Goal: Task Accomplishment & Management: Manage account settings

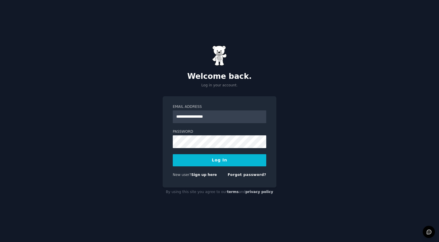
type input "**********"
click at [219, 160] on button "Log In" at bounding box center [219, 160] width 93 height 12
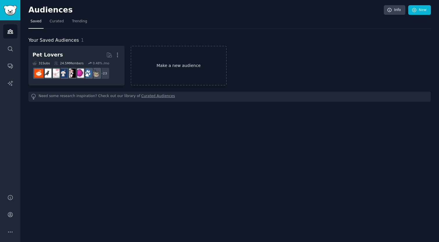
click at [158, 64] on link "Make a new audience" at bounding box center [179, 66] width 96 height 40
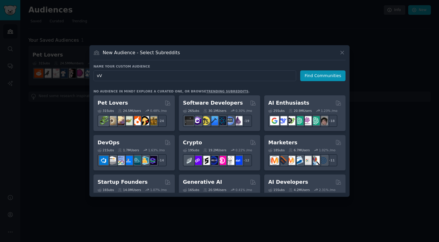
type input "v"
type input "Valuation"
click at [315, 77] on button "Find Communities" at bounding box center [322, 76] width 45 height 11
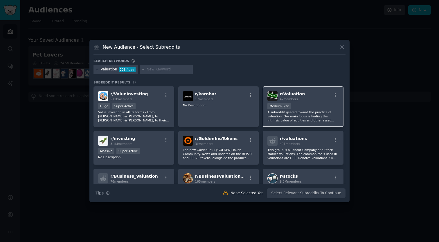
click at [308, 113] on p "A subreddit geared toward the practice of valuation. Our main focus is finding …" at bounding box center [302, 116] width 71 height 12
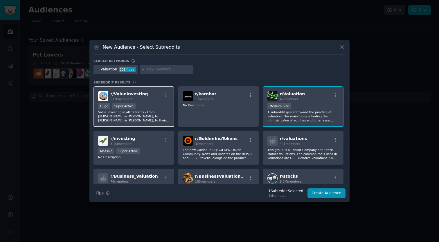
click at [154, 113] on p "Value investing in all its forms - From Graham & Dodd, to Buffett & Munger, to …" at bounding box center [133, 116] width 71 height 12
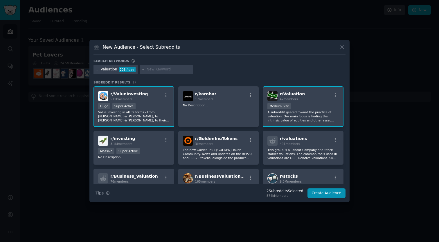
click at [154, 113] on p "Value investing in all its forms - From Graham & Dodd, to Buffett & Munger, to …" at bounding box center [133, 116] width 71 height 12
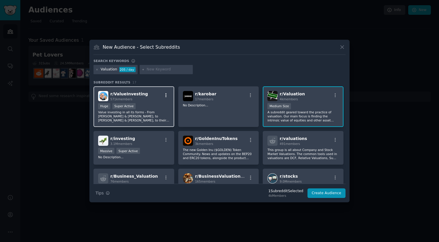
click at [165, 95] on icon "button" at bounding box center [165, 95] width 5 height 5
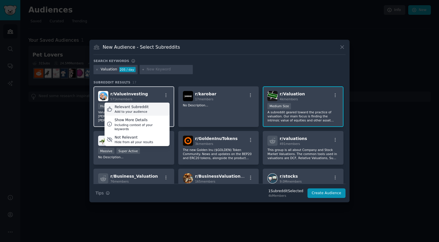
click at [155, 104] on div "Relevant Subreddit Add to your audience" at bounding box center [136, 109] width 65 height 13
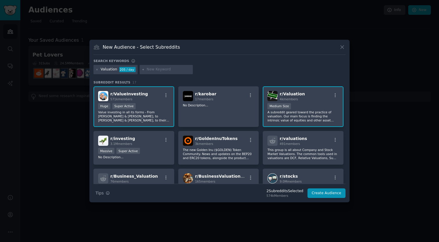
click at [164, 116] on p "Value investing in all its forms - From Graham & Dodd, to Buffett & Munger, to …" at bounding box center [133, 116] width 71 height 12
click at [168, 95] on icon "button" at bounding box center [165, 95] width 5 height 5
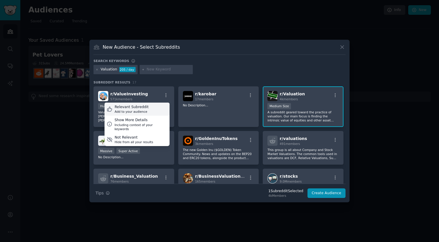
click at [155, 112] on div "Relevant Subreddit Add to your audience" at bounding box center [136, 109] width 65 height 13
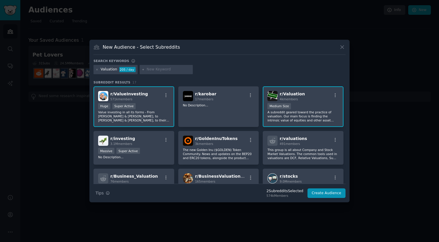
click at [158, 106] on div "Huge Super Active" at bounding box center [133, 106] width 71 height 7
click at [161, 68] on input "text" at bounding box center [169, 69] width 44 height 5
type input "bspce"
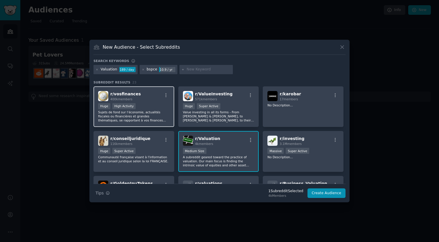
click at [149, 116] on p "Sujets de fond sur l’économie, actualités fiscales ou financières et grandes th…" at bounding box center [133, 116] width 71 height 12
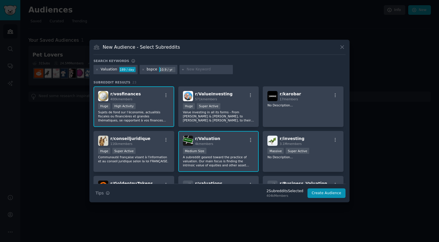
click at [149, 105] on div ">= 80th percentile for submissions / day Huge High Activity" at bounding box center [133, 106] width 71 height 7
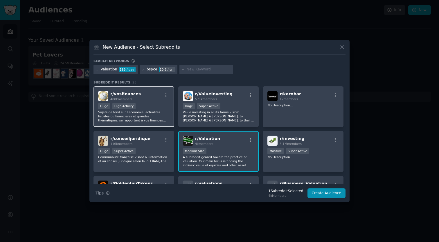
click at [160, 104] on div ">= 80th percentile for submissions / day Huge High Activity" at bounding box center [133, 106] width 71 height 7
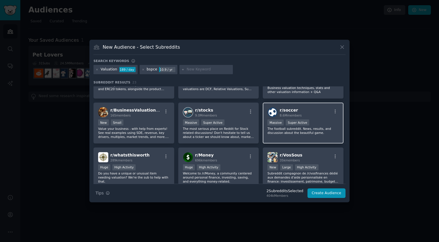
scroll to position [117, 0]
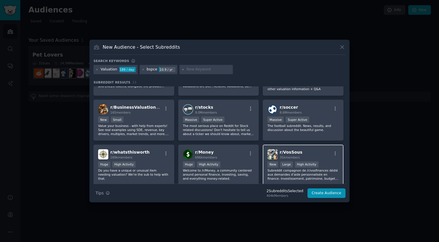
click at [303, 156] on div "r/ VosSous 35k members" at bounding box center [302, 154] width 71 height 10
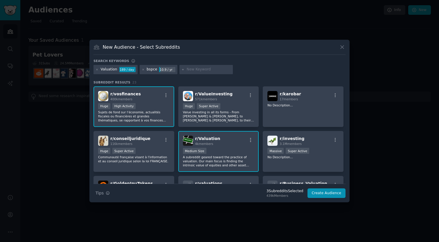
scroll to position [0, 0]
click at [203, 70] on input "text" at bounding box center [209, 69] width 44 height 5
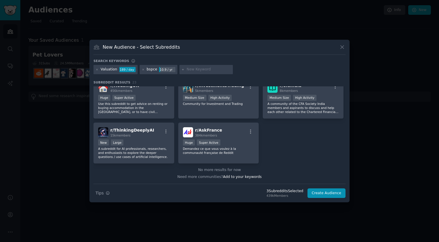
scroll to position [273, 0]
type input "409a"
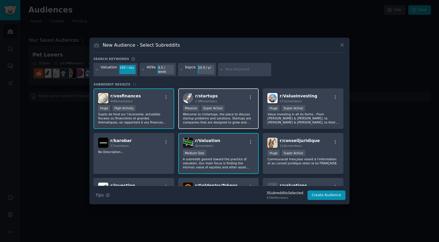
click at [248, 112] on p "Welcome to /r/startups, the place to discuss startup problems and solutions. St…" at bounding box center [218, 118] width 71 height 12
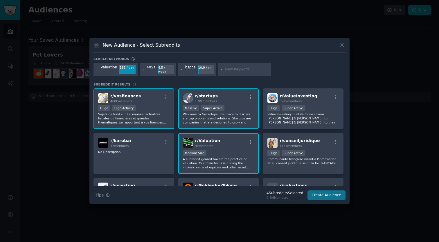
click at [324, 194] on button "Create Audience" at bounding box center [326, 196] width 38 height 10
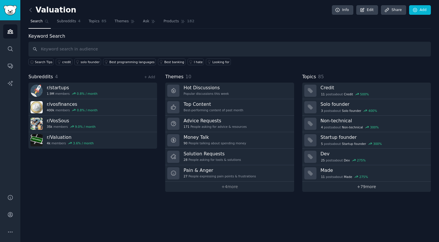
click at [366, 188] on link "+ 79 more" at bounding box center [366, 187] width 129 height 10
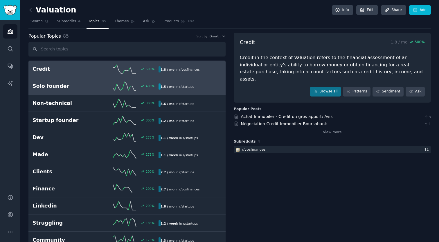
click at [174, 93] on link "Solo founder 400 % 1.5 / mo in r/ startups" at bounding box center [126, 86] width 197 height 17
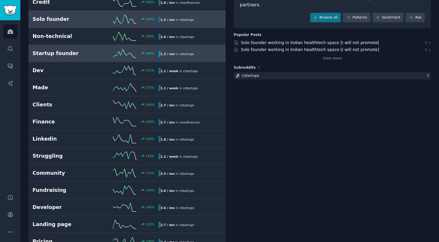
scroll to position [67, 0]
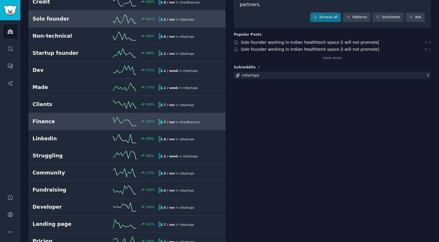
click at [179, 122] on span "r/ vosfinances" at bounding box center [189, 121] width 20 height 3
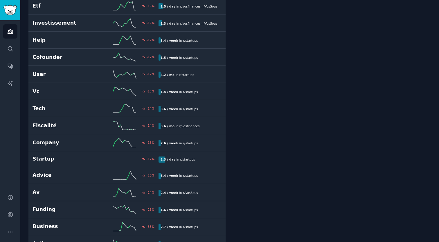
scroll to position [1011, 0]
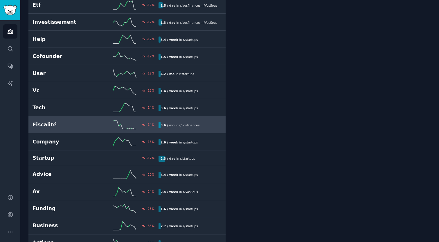
click at [188, 122] on div "3.6 / mo in r/ vosfinances" at bounding box center [179, 125] width 43 height 6
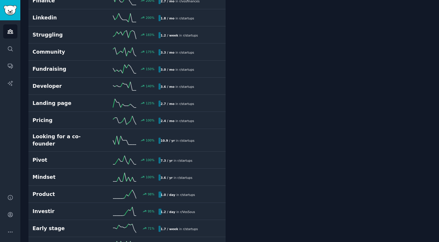
scroll to position [32, 0]
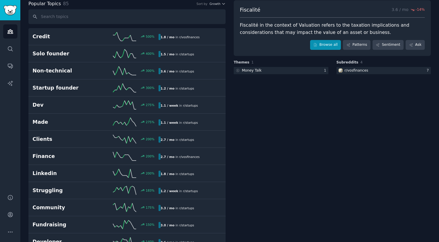
click at [324, 47] on link "Browse all" at bounding box center [325, 45] width 31 height 10
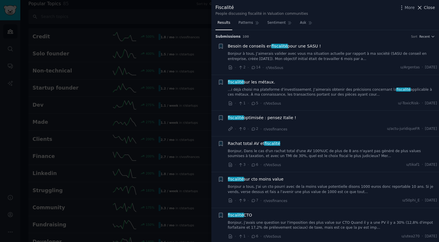
click at [433, 7] on span "Close" at bounding box center [429, 8] width 11 height 6
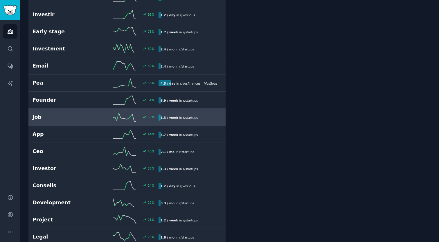
scroll to position [386, 0]
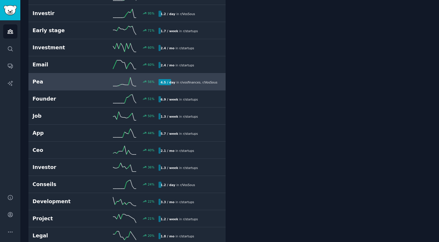
click at [193, 80] on link "Pea 56 % 4.5 / day in r/ vosfinances , r/ VosSous" at bounding box center [126, 81] width 197 height 17
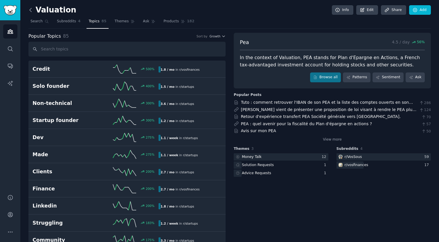
click at [32, 8] on icon at bounding box center [31, 10] width 6 height 6
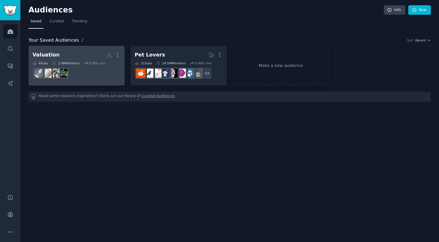
click at [94, 50] on h2 "Valuation More" at bounding box center [76, 55] width 88 height 10
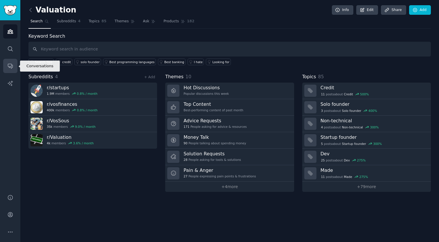
click at [10, 72] on link "Conversations" at bounding box center [10, 66] width 14 height 14
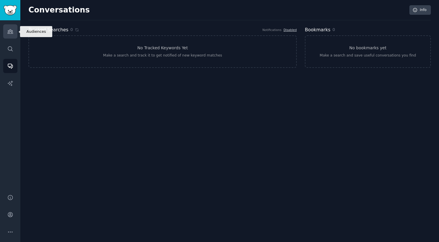
click at [8, 34] on icon "Sidebar" at bounding box center [10, 31] width 6 height 6
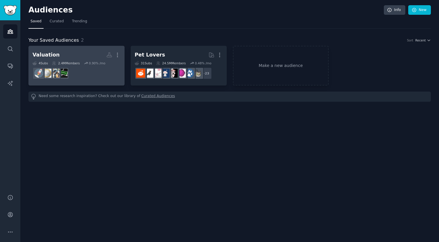
click at [83, 60] on div "Valuation Custom Audience More 4 Sub s 2.4M Members 0.90 % /mo" at bounding box center [76, 66] width 88 height 32
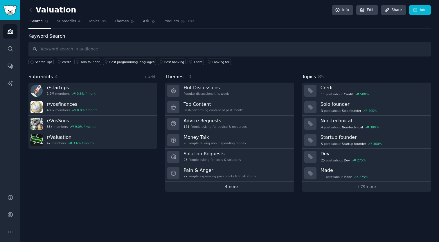
click at [223, 186] on link "+ 4 more" at bounding box center [229, 187] width 129 height 10
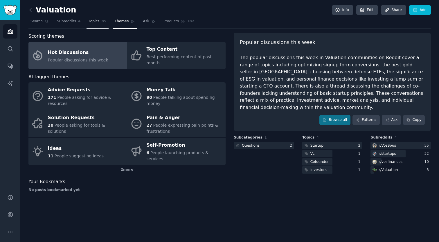
click at [97, 19] on span "Topics" at bounding box center [93, 21] width 11 height 5
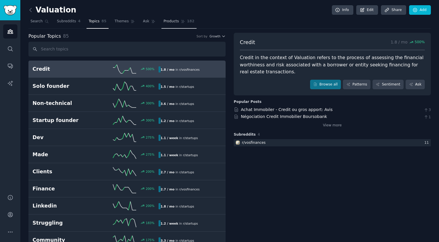
click at [171, 23] on span "Products" at bounding box center [170, 21] width 15 height 5
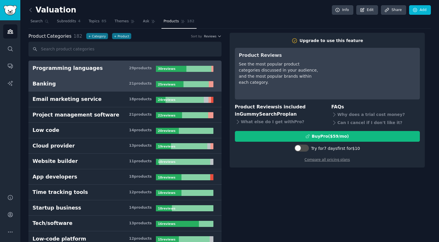
click at [119, 85] on h3 "Banking 21 product s" at bounding box center [93, 83] width 123 height 7
click at [122, 72] on link "Programming languages 29 product s 30 review s" at bounding box center [124, 69] width 193 height 16
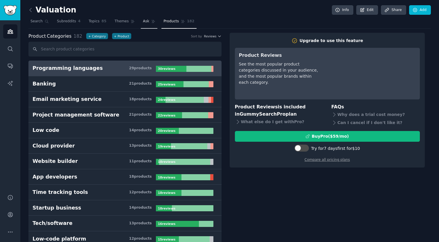
click at [149, 25] on link "Ask" at bounding box center [149, 23] width 17 height 12
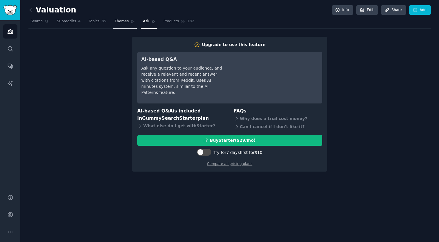
click at [123, 19] on span "Themes" at bounding box center [122, 21] width 14 height 5
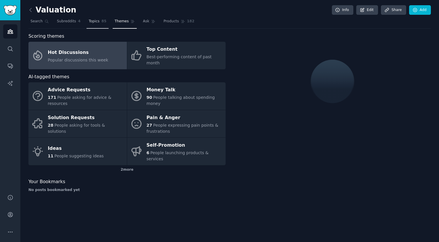
click at [98, 20] on span "Topics" at bounding box center [93, 21] width 11 height 5
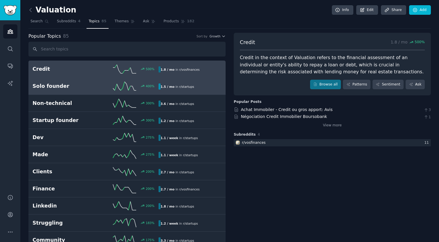
click at [196, 80] on link "Solo founder 400 % 1.5 / mo in r/ startups" at bounding box center [126, 86] width 197 height 17
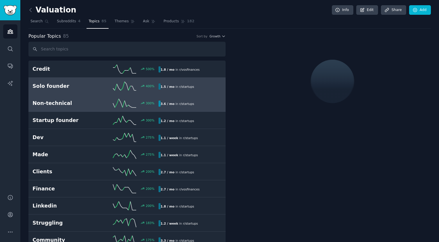
click at [198, 104] on div "3.6 / mo in r/ startups" at bounding box center [187, 104] width 59 height 6
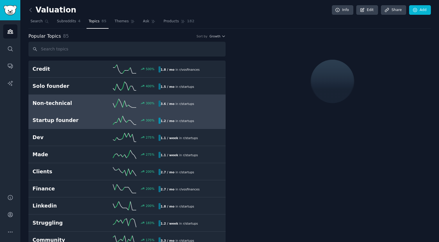
click at [198, 115] on link "Startup founder 300 % 1.2 / mo in r/ startups" at bounding box center [126, 120] width 197 height 17
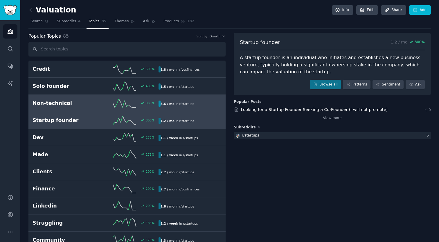
scroll to position [16, 0]
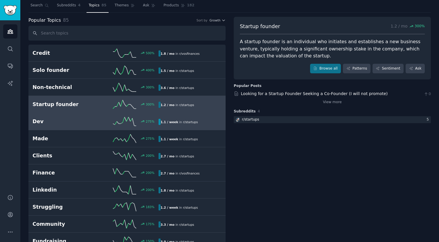
click at [185, 120] on span "r/ startups" at bounding box center [190, 121] width 15 height 3
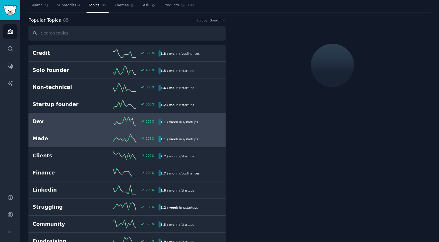
click at [185, 136] on div "1.1 / week in r/ startups" at bounding box center [178, 139] width 41 height 6
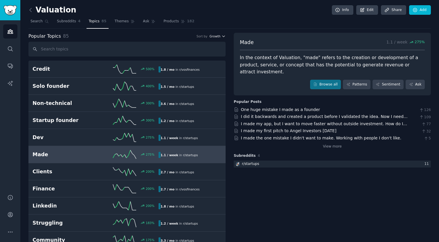
click at [220, 35] on button "Growth" at bounding box center [217, 36] width 16 height 4
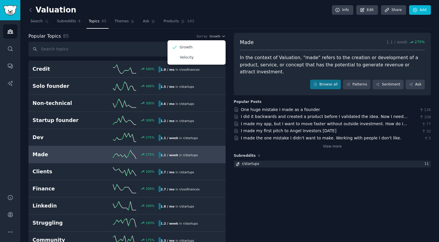
click at [179, 33] on div "Popular Topics 85 Sort by Growth Growth Velocity" at bounding box center [126, 36] width 197 height 7
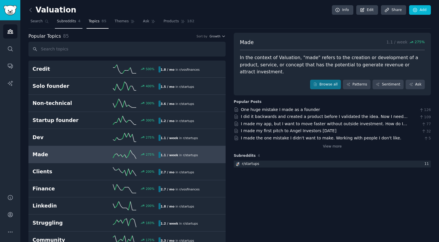
click at [69, 19] on span "Subreddits" at bounding box center [66, 21] width 19 height 5
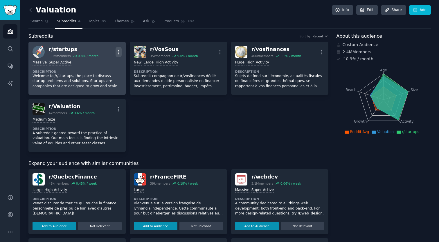
click at [116, 54] on icon "button" at bounding box center [118, 52] width 6 height 6
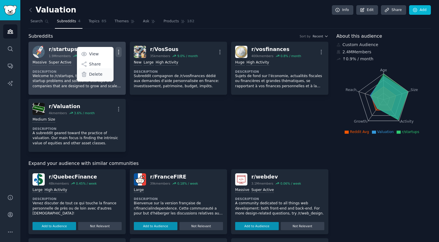
click at [105, 76] on div "Delete" at bounding box center [95, 74] width 35 height 12
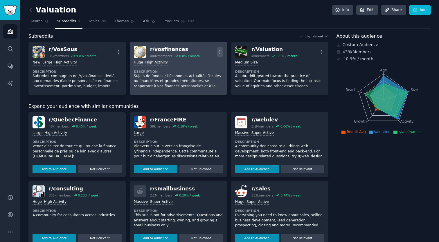
click at [220, 51] on icon "button" at bounding box center [220, 52] width 6 height 6
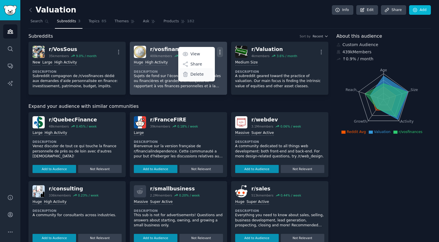
click at [209, 74] on div "Delete" at bounding box center [196, 74] width 35 height 12
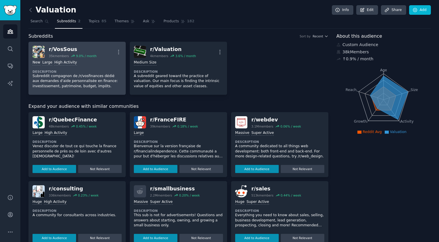
click at [123, 53] on link "r/ VosSous 35k members 9.0 % / month More New Large High Activity Description S…" at bounding box center [76, 68] width 97 height 53
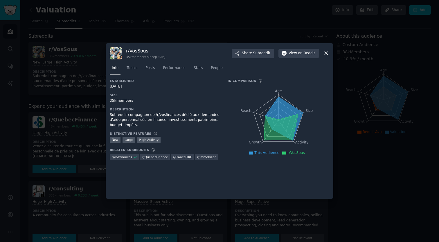
click at [208, 35] on div at bounding box center [219, 121] width 439 height 242
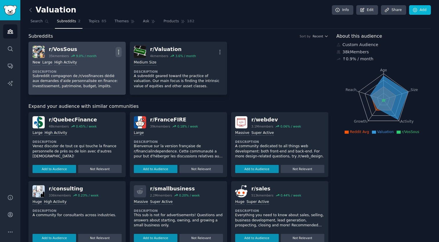
click at [120, 53] on icon "button" at bounding box center [118, 52] width 6 height 6
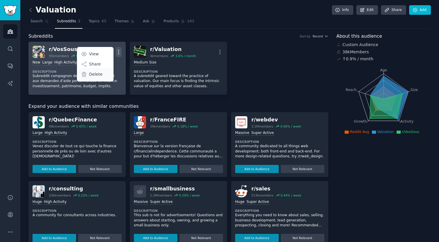
click at [104, 77] on div "Delete" at bounding box center [95, 74] width 35 height 12
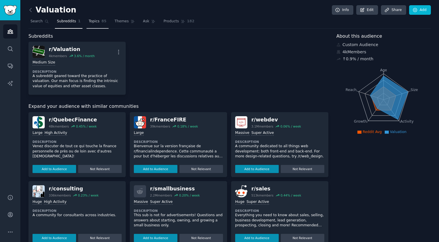
click at [104, 25] on link "Topics 85" at bounding box center [97, 23] width 22 height 12
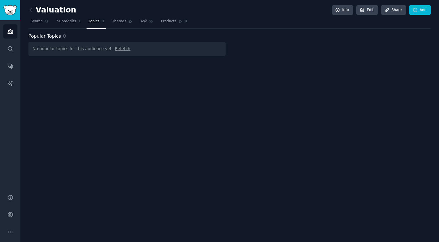
click at [121, 48] on span "Refetch" at bounding box center [122, 48] width 15 height 5
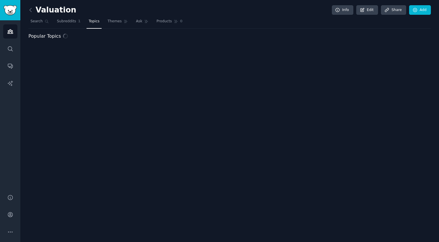
click at [121, 48] on div "Valuation Info Edit Share Add Search Subreddits 1 Topics Themes Ask Products 0 …" at bounding box center [229, 121] width 418 height 242
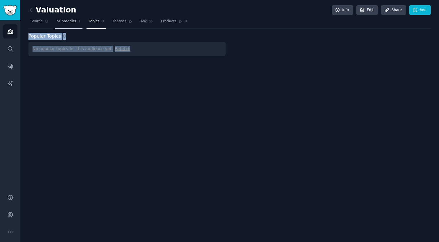
click at [75, 26] on link "Subreddits 1" at bounding box center [69, 23] width 28 height 12
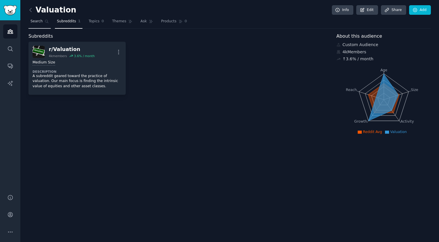
click at [39, 21] on span "Search" at bounding box center [36, 21] width 12 height 5
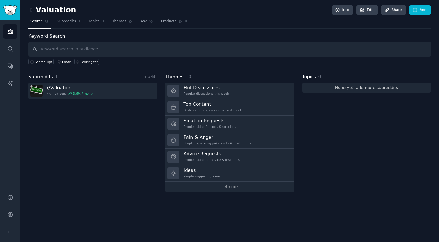
click at [319, 84] on link "None yet, add more subreddits" at bounding box center [366, 88] width 129 height 10
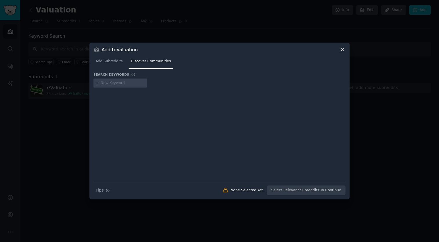
click at [280, 27] on div at bounding box center [219, 121] width 439 height 242
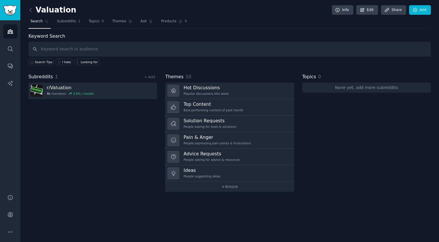
click at [153, 74] on div "+ Add" at bounding box center [149, 77] width 15 height 6
click at [152, 78] on link "+ Add" at bounding box center [149, 77] width 11 height 4
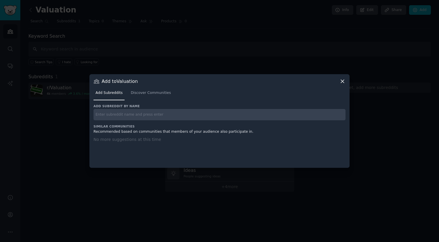
click at [156, 117] on input "text" at bounding box center [219, 114] width 252 height 11
type input "vosfinances"
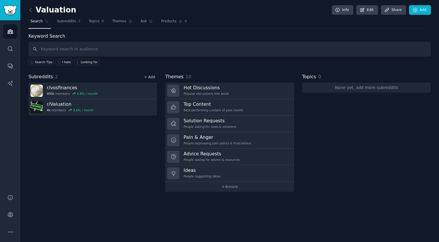
click at [153, 78] on link "+ Add" at bounding box center [149, 77] width 11 height 4
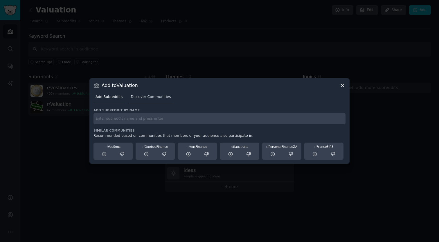
click at [162, 96] on span "Discover Communities" at bounding box center [151, 97] width 40 height 5
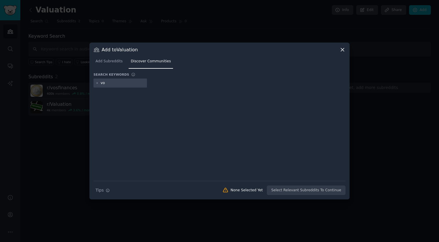
type input "v"
type input "bspce"
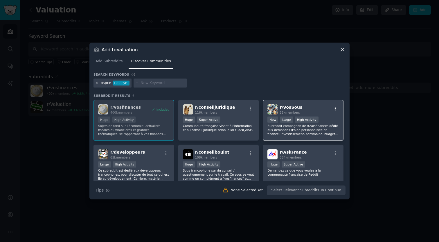
click at [335, 110] on icon "button" at bounding box center [334, 108] width 5 height 5
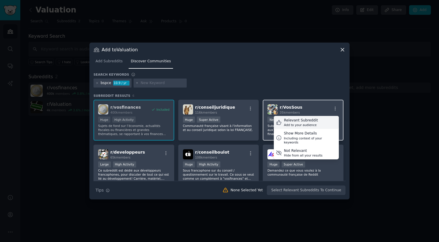
click at [316, 126] on div "Relevant Subreddit Add to your audience" at bounding box center [306, 122] width 65 height 13
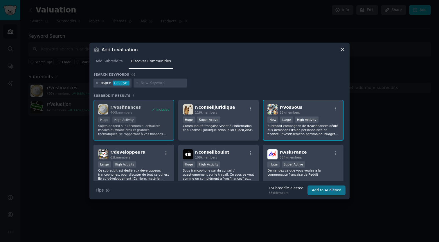
click at [323, 192] on button "Add to Audience" at bounding box center [326, 191] width 38 height 10
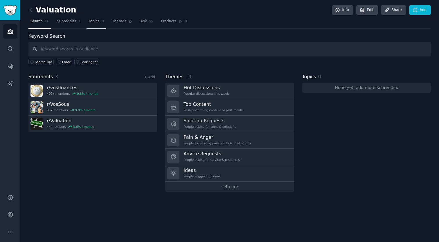
click at [103, 21] on span "0" at bounding box center [103, 21] width 3 height 5
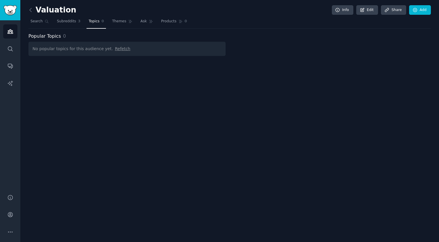
click at [118, 48] on span "Refetch" at bounding box center [122, 48] width 15 height 5
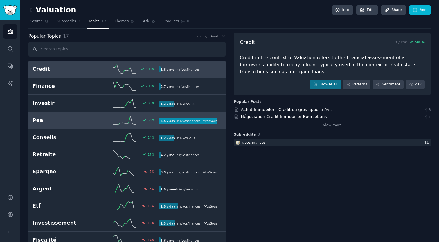
click at [177, 118] on div "4.5 / day in r/ vosfinances , r/ VosSous" at bounding box center [187, 121] width 59 height 6
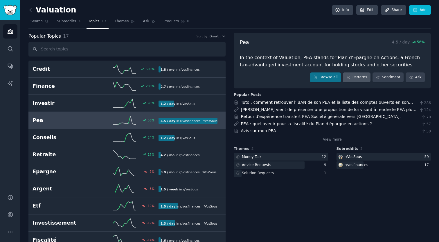
click at [361, 80] on link "Patterns" at bounding box center [356, 78] width 27 height 10
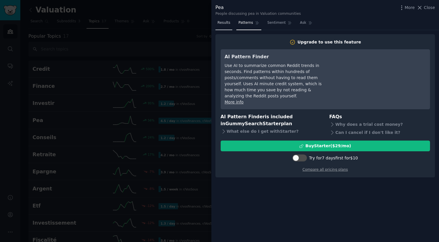
click at [229, 24] on span "Results" at bounding box center [223, 22] width 13 height 5
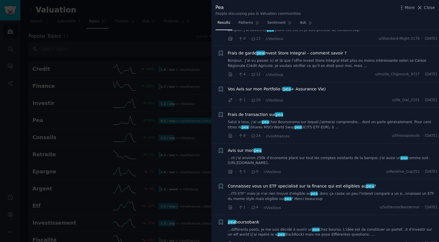
scroll to position [65, 0]
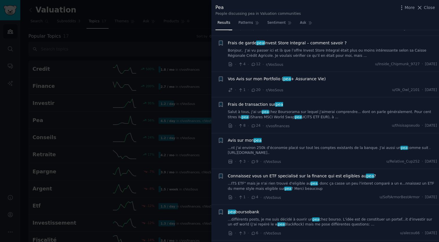
click at [189, 108] on div at bounding box center [219, 121] width 439 height 242
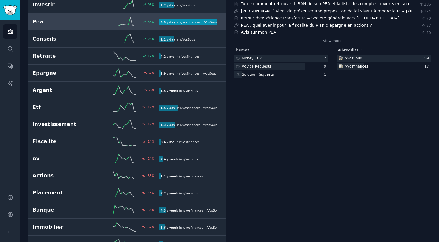
scroll to position [100, 0]
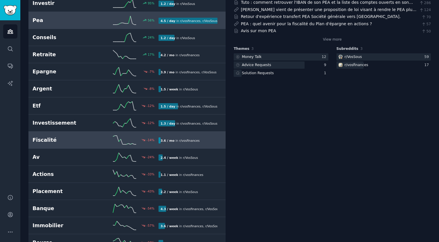
click at [112, 142] on div "-14 %" at bounding box center [126, 140] width 63 height 9
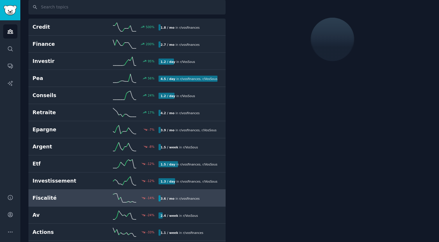
scroll to position [32, 0]
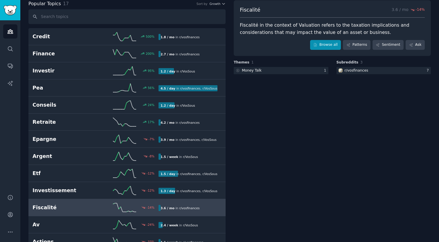
click at [313, 47] on link "Browse all" at bounding box center [325, 45] width 31 height 10
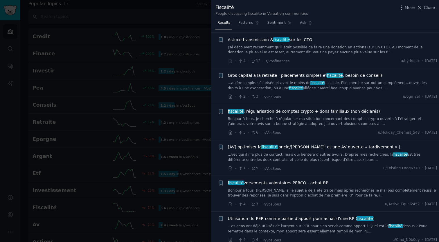
scroll to position [611, 0]
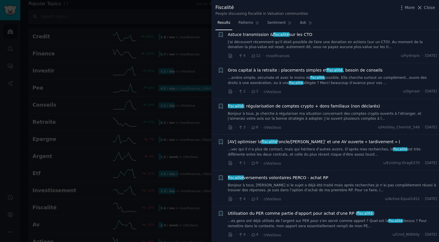
click at [162, 163] on div at bounding box center [219, 121] width 439 height 242
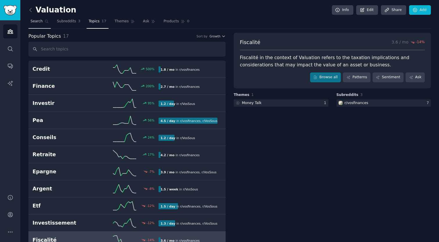
click at [41, 27] on link "Search" at bounding box center [39, 23] width 22 height 12
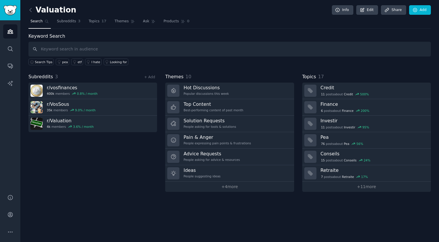
click at [262, 39] on div "Keyword Search Search Tips pea etf I hate Looking for" at bounding box center [229, 49] width 402 height 33
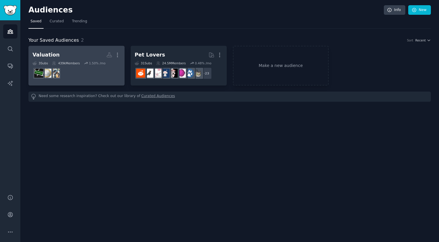
click at [111, 64] on div "3 Sub s 439k Members 1.50 % /mo" at bounding box center [76, 63] width 88 height 4
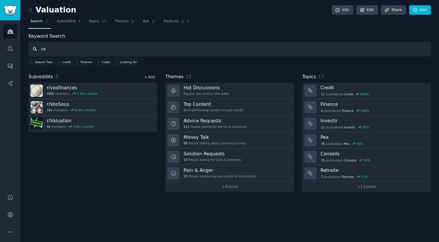
type input "ve"
click at [152, 76] on link "+ Add" at bounding box center [149, 77] width 11 height 4
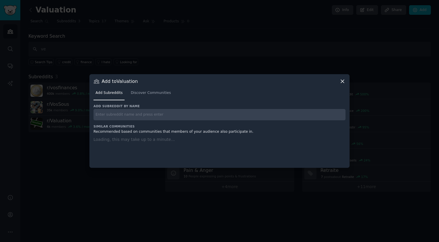
click at [141, 114] on input "text" at bounding box center [219, 114] width 252 height 11
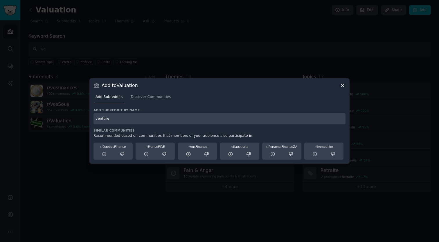
type input "venture"
click at [158, 67] on div at bounding box center [219, 121] width 439 height 242
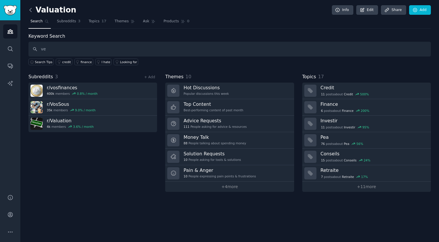
click at [30, 8] on icon at bounding box center [31, 10] width 6 height 6
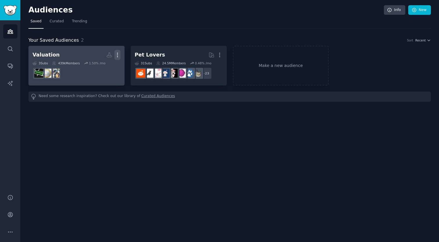
click at [118, 53] on icon "button" at bounding box center [117, 55] width 6 height 6
click at [52, 54] on div "Valuation" at bounding box center [45, 54] width 27 height 7
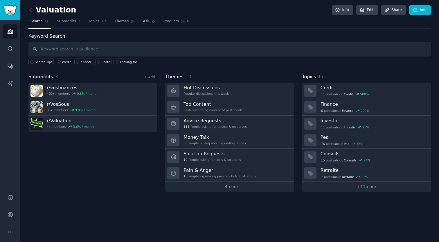
click at [59, 15] on div "Valuation Info Edit Share Add" at bounding box center [229, 11] width 402 height 12
click at [60, 13] on h2 "Valuation" at bounding box center [52, 10] width 48 height 9
click at [366, 8] on link "Edit" at bounding box center [367, 10] width 22 height 10
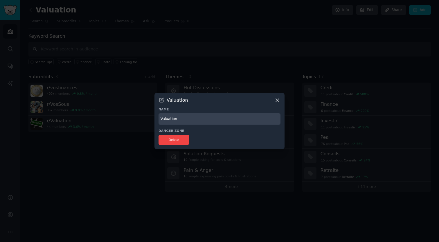
click at [226, 117] on input "Valuation" at bounding box center [219, 118] width 122 height 11
type input "Valuation FR"
click at [182, 142] on button "Delete" at bounding box center [173, 140] width 30 height 10
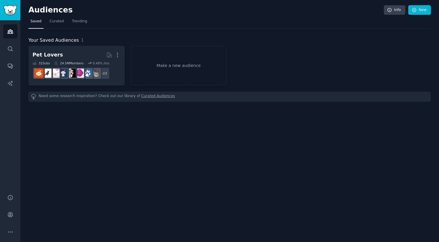
click at [43, 9] on h2 "Audiences" at bounding box center [205, 10] width 355 height 9
click at [53, 25] on link "Curated" at bounding box center [57, 23] width 18 height 12
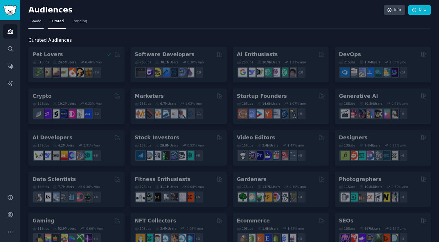
click at [34, 24] on link "Saved" at bounding box center [35, 23] width 15 height 12
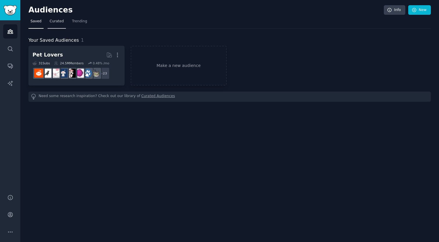
click at [60, 19] on span "Curated" at bounding box center [57, 21] width 14 height 5
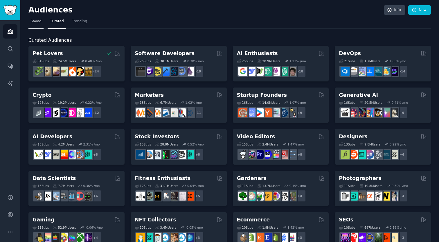
click at [30, 20] on link "Saved" at bounding box center [35, 23] width 15 height 12
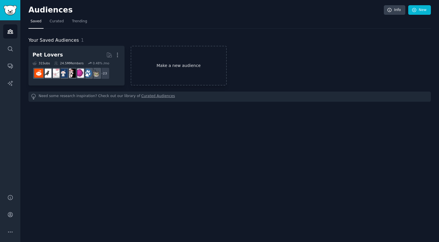
click at [206, 60] on link "Make a new audience" at bounding box center [179, 66] width 96 height 40
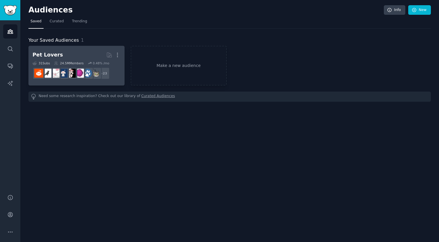
click at [114, 60] on div "Pet Lovers More 31 Sub s 24.5M Members 0.48 % /mo + 23" at bounding box center [76, 66] width 88 height 32
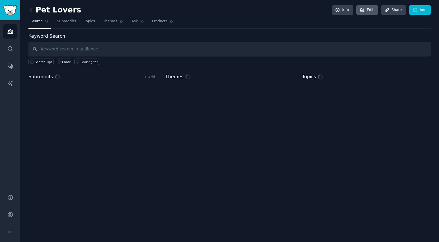
click at [377, 10] on link "Edit" at bounding box center [367, 10] width 22 height 10
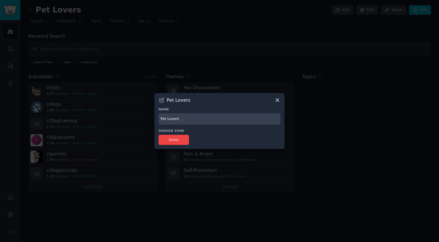
click at [353, 155] on div at bounding box center [219, 121] width 439 height 242
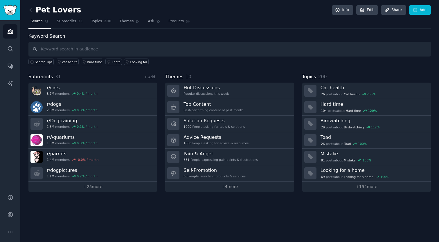
click at [32, 6] on link at bounding box center [31, 10] width 7 height 9
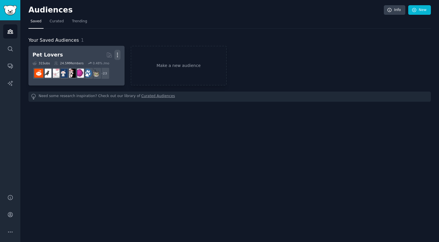
click at [117, 52] on icon "button" at bounding box center [117, 55] width 6 height 6
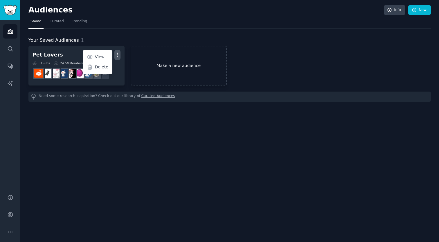
click at [173, 66] on link "Make a new audience" at bounding box center [179, 66] width 96 height 40
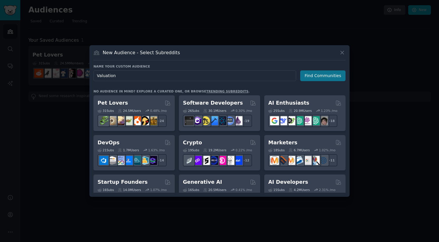
type input "Valuation"
click at [314, 78] on button "Find Communities" at bounding box center [322, 76] width 45 height 11
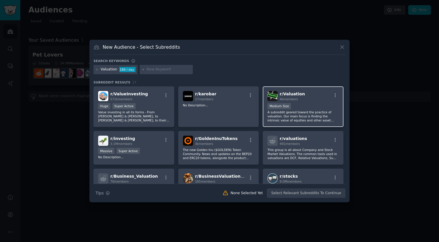
click at [304, 108] on div "Medium Size" at bounding box center [302, 106] width 71 height 7
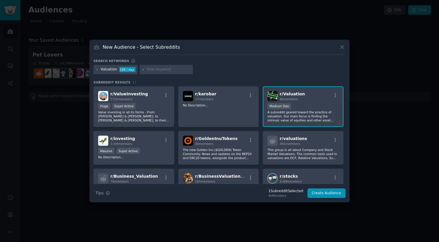
click at [178, 70] on input "text" at bounding box center [169, 69] width 44 height 5
type input "venture"
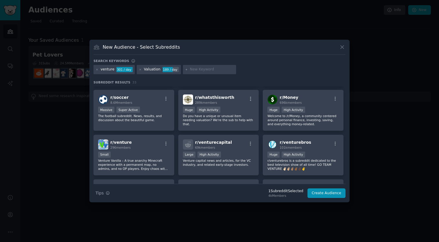
scroll to position [169, 0]
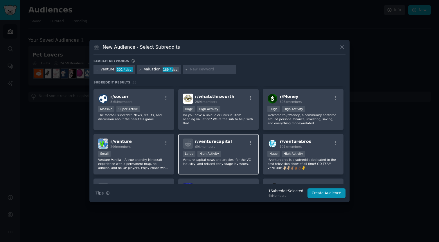
click at [232, 153] on div "Large High Activity" at bounding box center [218, 154] width 71 height 7
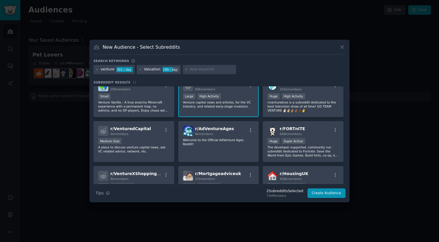
scroll to position [227, 0]
click at [141, 139] on div "Medium Size" at bounding box center [133, 141] width 71 height 7
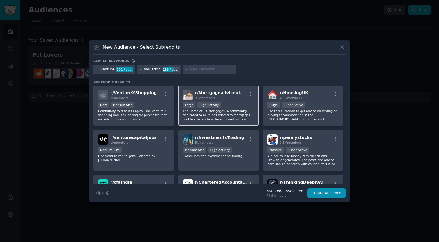
scroll to position [290, 0]
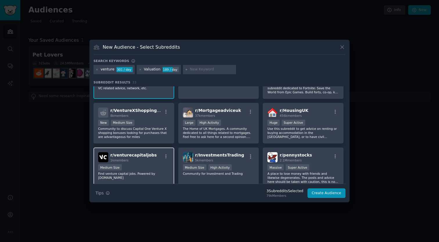
click at [143, 170] on div "Medium Size" at bounding box center [133, 168] width 71 height 7
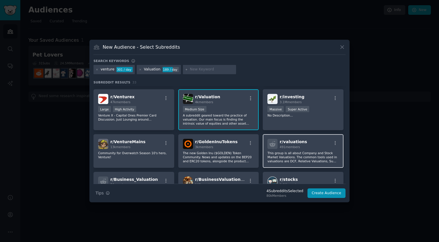
scroll to position [45, 0]
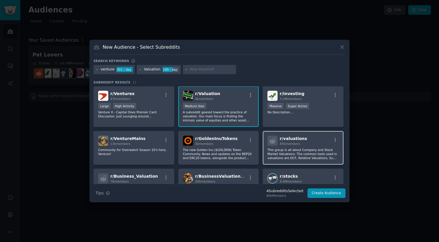
click at [306, 152] on p "This group is all about Company and Stock Market Valuations. The common tools u…" at bounding box center [302, 154] width 71 height 12
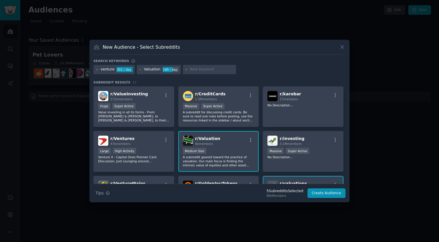
scroll to position [0, 0]
click at [327, 190] on button "Create Audience" at bounding box center [326, 194] width 38 height 10
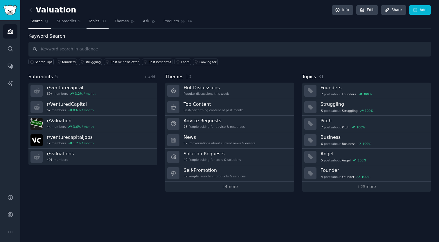
click at [91, 20] on span "Topics" at bounding box center [93, 21] width 11 height 5
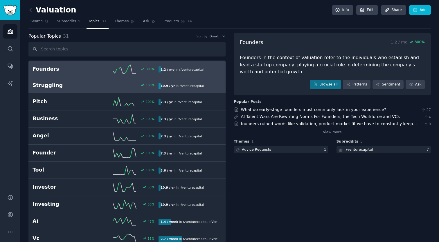
click at [73, 88] on h2 "Struggling" at bounding box center [63, 85] width 63 height 7
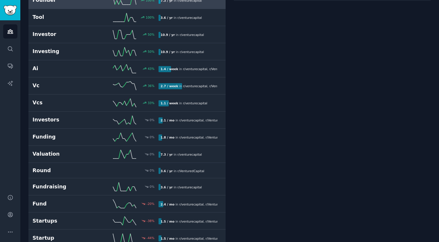
scroll to position [153, 0]
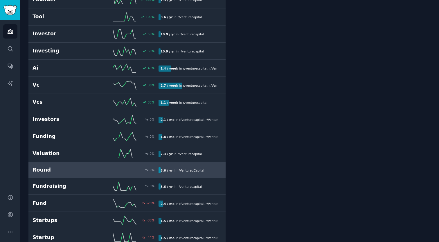
click at [80, 172] on h2 "Round" at bounding box center [63, 170] width 63 height 7
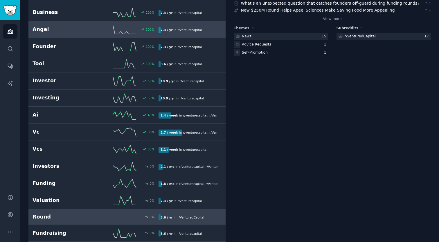
scroll to position [108, 0]
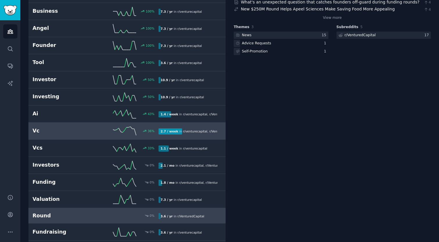
click at [85, 127] on h2 "Vc" at bounding box center [63, 130] width 63 height 7
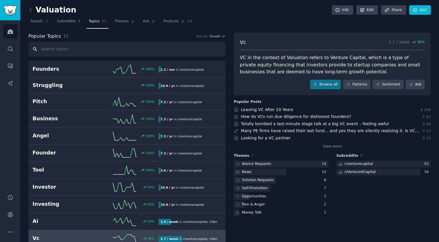
click at [102, 49] on input "text" at bounding box center [126, 49] width 197 height 15
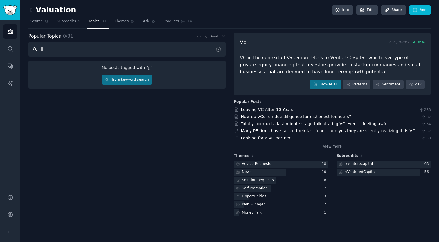
type input "j"
type input "stock"
click at [144, 79] on link "Try a keyword search" at bounding box center [127, 80] width 50 height 10
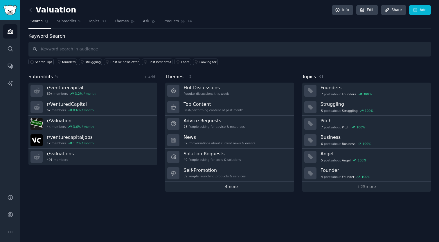
click at [231, 185] on link "+ 4 more" at bounding box center [229, 187] width 129 height 10
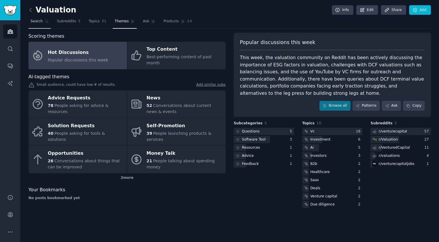
click at [33, 23] on span "Search" at bounding box center [36, 21] width 12 height 5
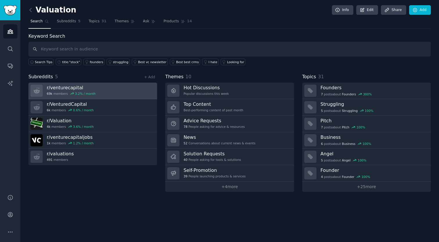
click at [68, 88] on h3 "r/ venturecapital" at bounding box center [71, 88] width 49 height 6
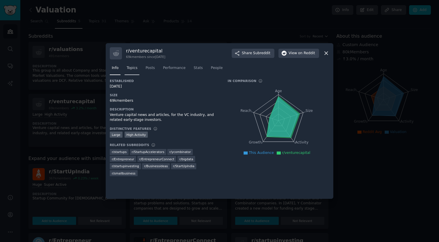
click at [134, 69] on span "Topics" at bounding box center [131, 68] width 11 height 5
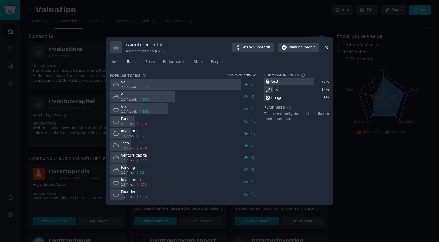
click at [130, 133] on div "Investors" at bounding box center [133, 131] width 24 height 5
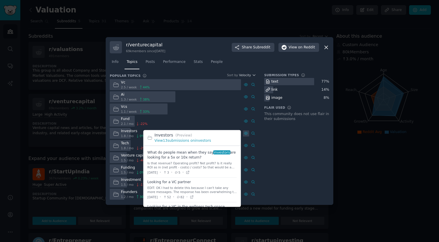
click at [247, 133] on icon at bounding box center [246, 133] width 4 height 4
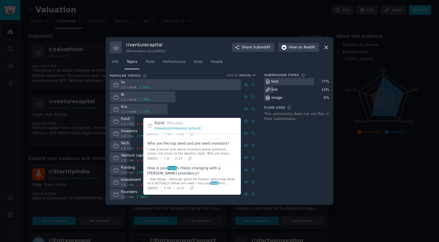
scroll to position [51, 0]
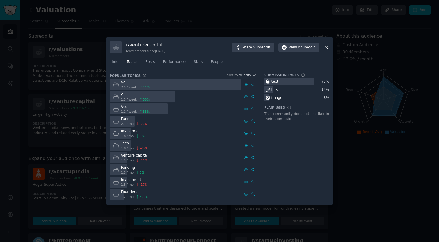
click at [343, 172] on div at bounding box center [219, 121] width 439 height 242
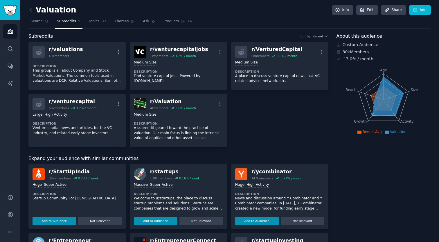
click at [245, 122] on div "r/ valuations 491 members More Description This group is all about Company and …" at bounding box center [178, 94] width 300 height 105
click at [384, 163] on div "About this audience Custom Audience 80k Members ↑ 3.0 % / month Age Size Activi…" at bounding box center [383, 235] width 95 height 404
click at [43, 19] on link "Search" at bounding box center [39, 23] width 22 height 12
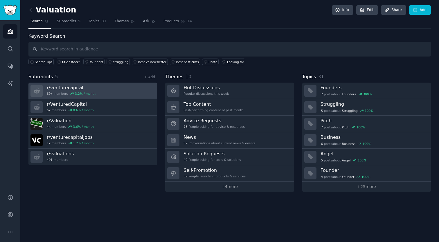
click at [100, 95] on link "r/ venturecapital 69k members 3.2 % / month" at bounding box center [92, 91] width 129 height 17
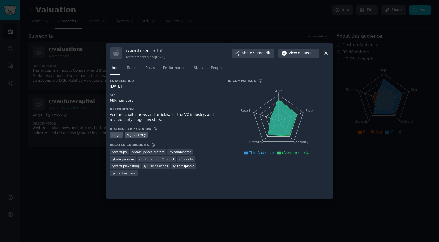
click at [90, 164] on div at bounding box center [219, 121] width 439 height 242
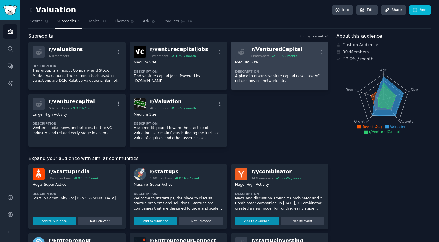
click at [268, 48] on div "r/ VenturedCapital" at bounding box center [276, 49] width 51 height 7
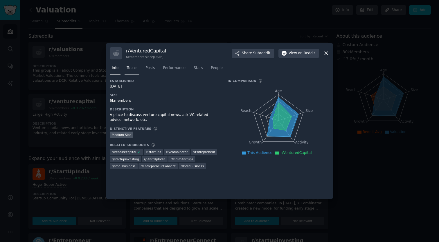
click at [131, 66] on span "Topics" at bounding box center [131, 68] width 11 height 5
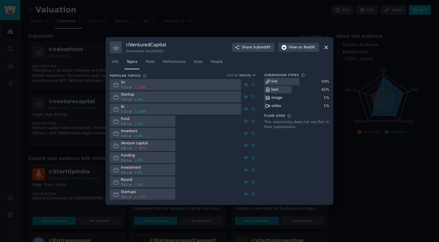
click at [362, 175] on div at bounding box center [219, 121] width 439 height 242
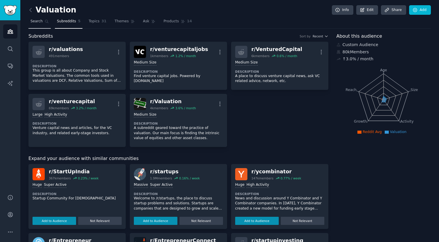
click at [39, 23] on span "Search" at bounding box center [36, 21] width 12 height 5
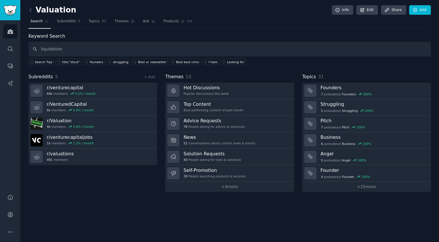
type input "liquidation"
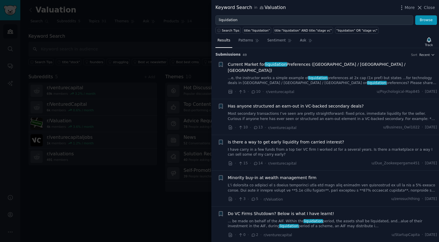
click at [255, 62] on span "Current Market for liquidation Preferences (US / UK / Canada)" at bounding box center [332, 68] width 209 height 12
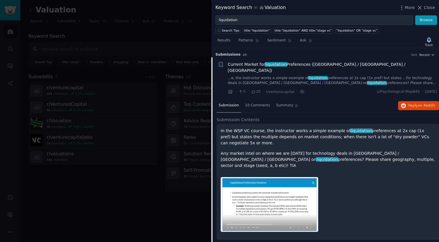
scroll to position [9, 0]
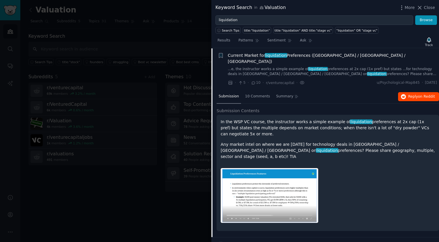
click at [404, 92] on button "Reply on Reddit" at bounding box center [418, 96] width 41 height 9
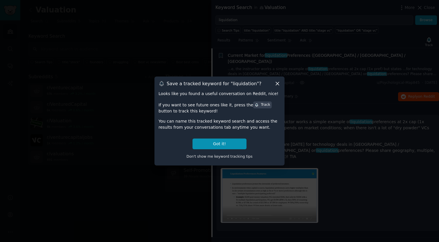
click at [276, 82] on icon at bounding box center [277, 83] width 3 height 3
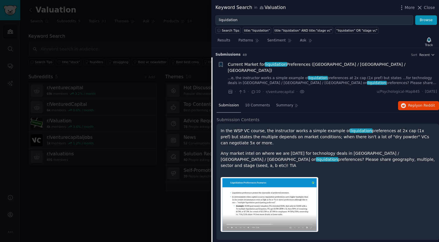
scroll to position [0, 0]
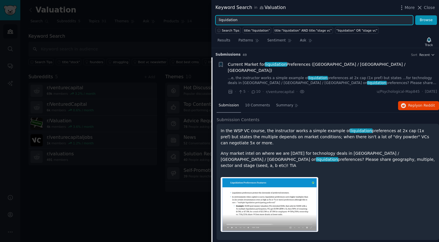
click at [261, 17] on input "liquidation" at bounding box center [314, 20] width 198 height 10
click at [261, 19] on input "liquidation" at bounding box center [314, 20] width 198 height 10
type input "liquidation preference"
click at [426, 20] on button "Browse" at bounding box center [426, 20] width 22 height 10
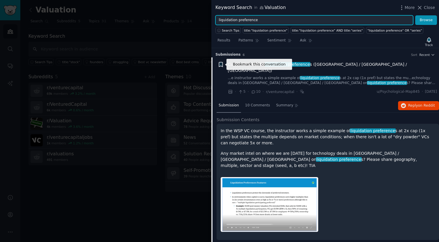
click at [222, 64] on icon "button" at bounding box center [220, 64] width 3 height 5
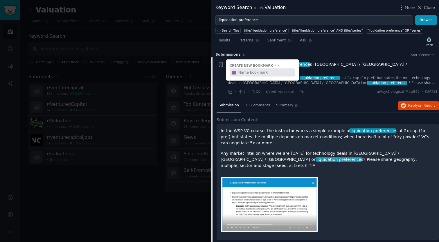
click at [327, 89] on div "· 5 · 10 · r/venturecapital · u/Psychological-Map845 · Wed 24/09/2025" at bounding box center [332, 92] width 209 height 6
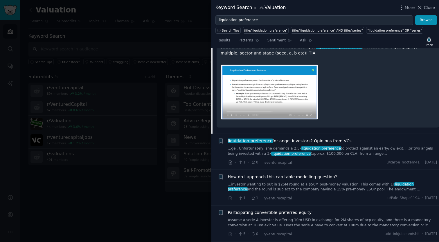
scroll to position [116, 0]
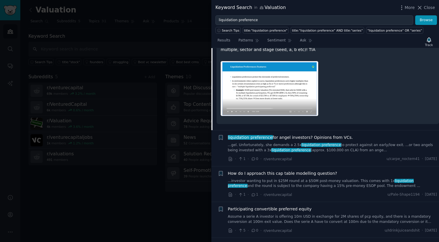
click at [345, 143] on link "...gel. Unfortunately, she demands a 2.5x liquidation preference to protect aga…" at bounding box center [332, 148] width 209 height 10
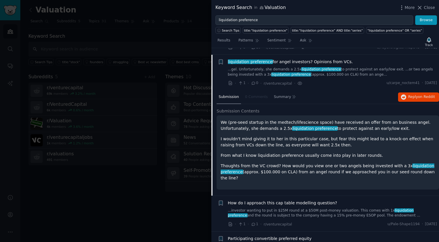
scroll to position [52, 0]
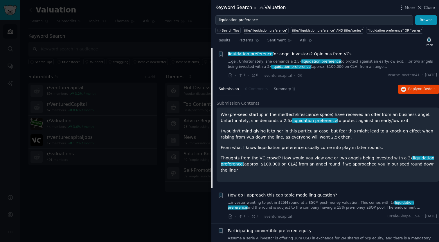
click at [397, 147] on div "We (pre-seed startup in the medtech/lifescience space) have received an offer f…" at bounding box center [328, 143] width 214 height 62
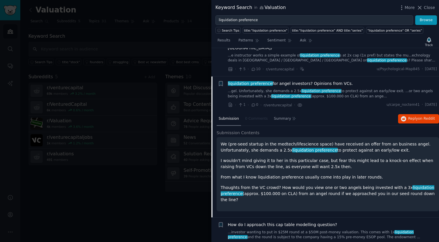
scroll to position [20, 0]
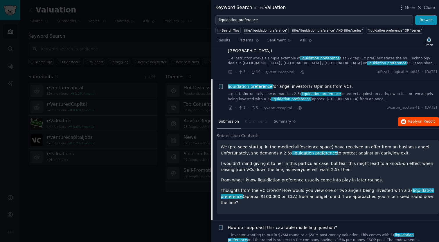
click at [411, 119] on span "Reply on Reddit" at bounding box center [421, 121] width 27 height 5
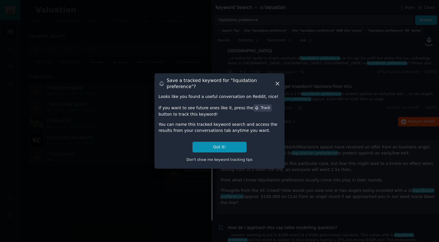
click at [278, 86] on icon at bounding box center [277, 84] width 6 height 6
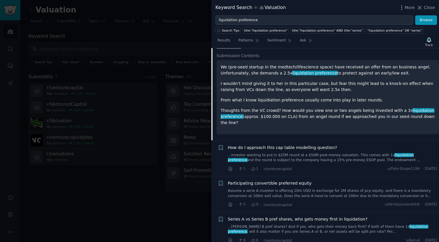
scroll to position [101, 0]
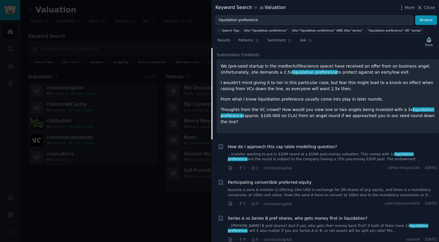
click at [311, 152] on link "...investor wanting to put in $25M round at a $50M post-money valuation. This c…" at bounding box center [332, 157] width 209 height 10
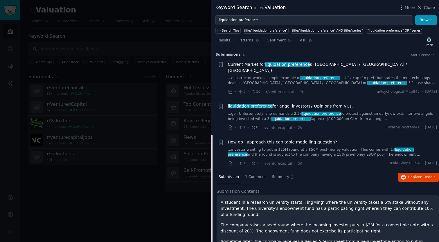
click at [344, 147] on link "...investor wanting to put in $25M round at a $50M post-money valuation. This c…" at bounding box center [332, 152] width 209 height 10
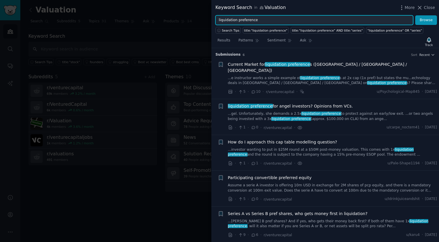
click at [244, 19] on input "liquidation preference" at bounding box center [314, 20] width 198 height 10
click at [426, 20] on button "Browse" at bounding box center [426, 20] width 22 height 10
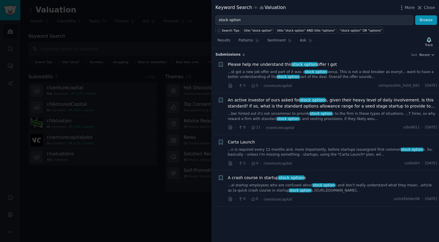
click at [275, 150] on link "...n is required every 12 months and, more importantly, before startups issue/g…" at bounding box center [332, 152] width 209 height 10
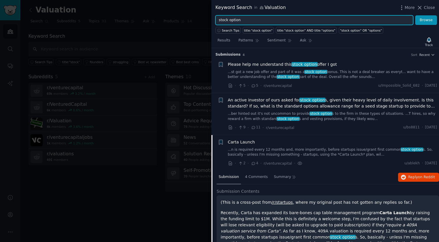
click at [235, 21] on input "stock option" at bounding box center [314, 20] width 198 height 10
type input "409a"
click at [426, 20] on button "Browse" at bounding box center [426, 20] width 22 height 10
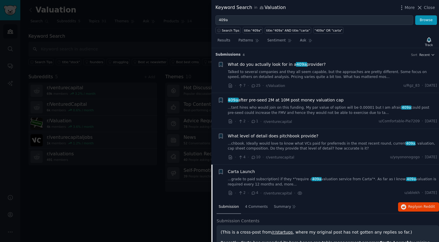
click at [325, 75] on link "Talked to several companies and they all seem capable, but the approaches are p…" at bounding box center [332, 75] width 209 height 10
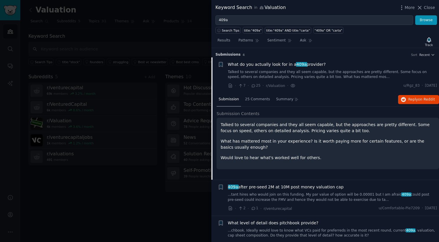
click at [319, 73] on link "Talked to several companies and they all seem capable, but the approaches are p…" at bounding box center [332, 75] width 209 height 10
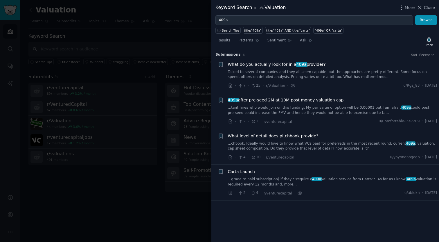
click at [319, 73] on link "Talked to several companies and they all seem capable, but the approaches are p…" at bounding box center [332, 75] width 209 height 10
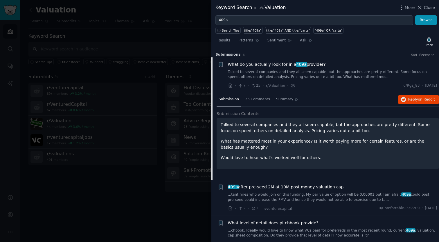
scroll to position [9, 0]
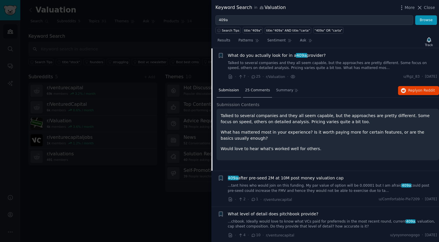
click at [265, 92] on span "25 Comments" at bounding box center [257, 90] width 25 height 5
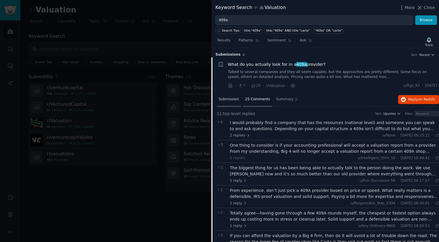
scroll to position [0, 0]
click at [236, 97] on span "Submission" at bounding box center [228, 99] width 20 height 5
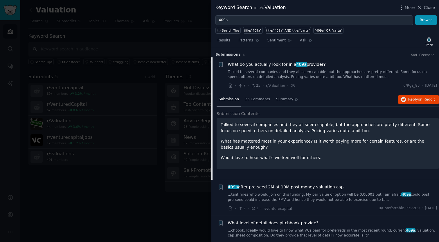
click at [303, 79] on link "Talked to several companies and they all seem capable, but the approaches are p…" at bounding box center [332, 75] width 209 height 10
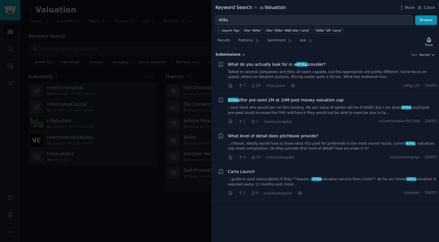
click at [160, 69] on div at bounding box center [219, 121] width 439 height 242
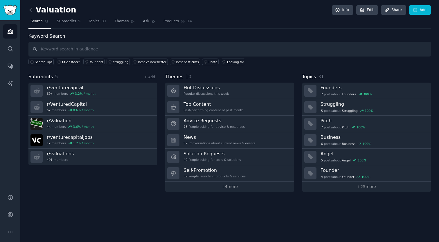
click at [29, 10] on icon at bounding box center [31, 10] width 6 height 6
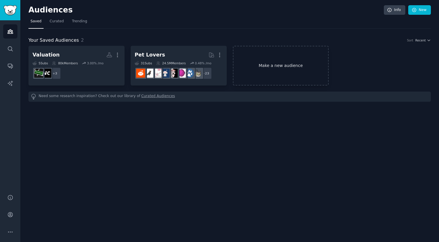
click at [241, 53] on link "Make a new audience" at bounding box center [281, 66] width 96 height 40
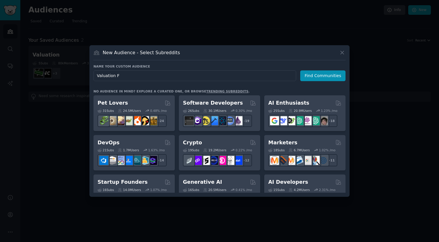
type input "Valuation FR"
click at [323, 76] on button "Find Communities" at bounding box center [322, 76] width 45 height 11
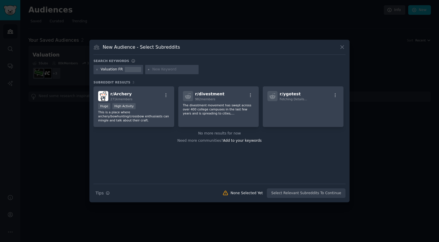
click at [169, 68] on input "text" at bounding box center [174, 69] width 44 height 5
click at [115, 68] on div "Valuation FR" at bounding box center [112, 69] width 22 height 5
click at [98, 70] on icon at bounding box center [96, 69] width 3 height 3
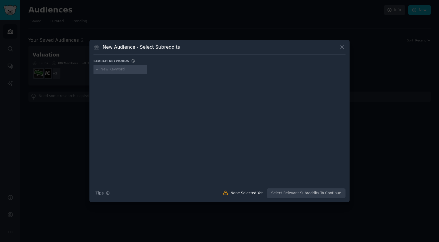
click at [113, 70] on input "text" at bounding box center [123, 69] width 44 height 5
type input "french tech"
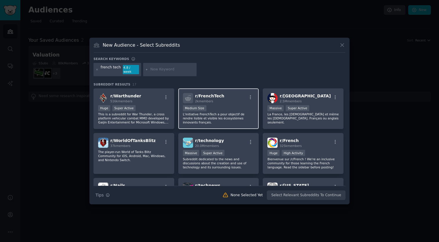
click at [233, 106] on div "1000 - 10,000 members Medium Size" at bounding box center [218, 108] width 71 height 7
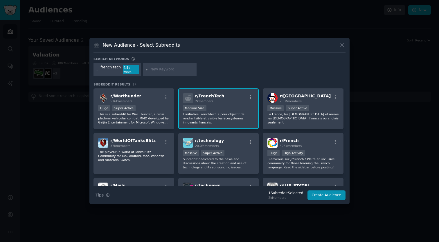
click at [165, 75] on div "french tech 4.8 / week" at bounding box center [219, 70] width 252 height 15
click at [164, 72] on input "text" at bounding box center [172, 69] width 44 height 5
click at [97, 71] on icon at bounding box center [96, 69] width 3 height 3
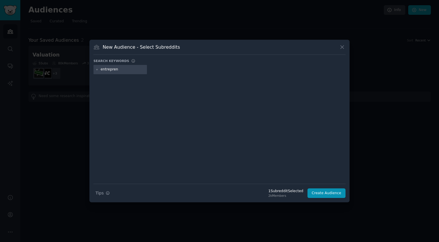
click at [117, 70] on input "entrepren" at bounding box center [123, 69] width 44 height 5
type input "entrepreneur"
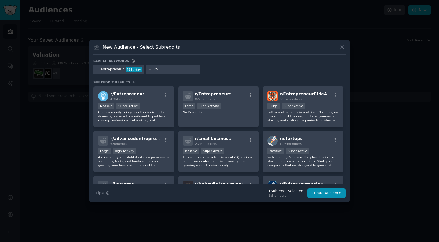
type input "v"
click at [118, 69] on div "entrepreneur" at bounding box center [113, 69] width 24 height 5
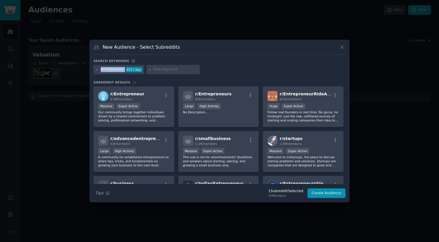
click at [118, 69] on div "entrepreneur" at bounding box center [113, 69] width 24 height 5
click at [96, 70] on icon at bounding box center [96, 69] width 3 height 3
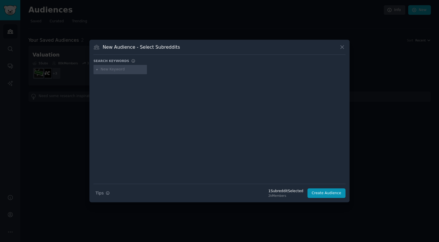
click at [106, 69] on input "text" at bounding box center [123, 69] width 44 height 5
type input "vosfinances"
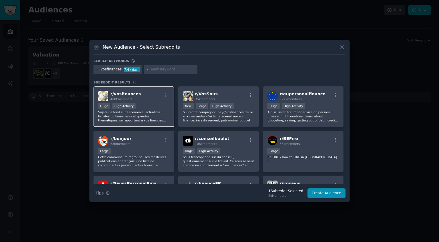
click at [155, 100] on div "r/ vosfinances 400k members" at bounding box center [133, 96] width 71 height 10
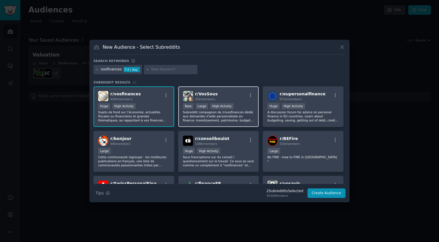
click at [220, 97] on div "r/ VosSous 35k members" at bounding box center [218, 96] width 71 height 10
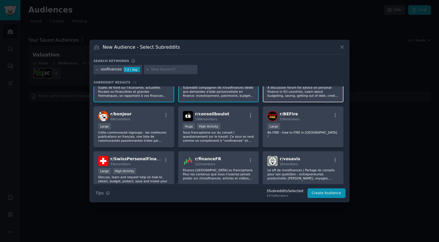
scroll to position [26, 0]
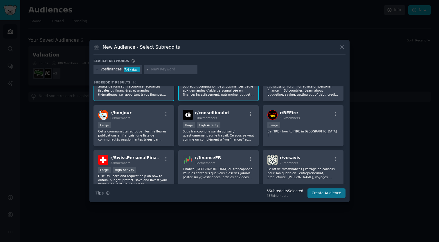
click at [323, 193] on button "Create Audience" at bounding box center [326, 194] width 38 height 10
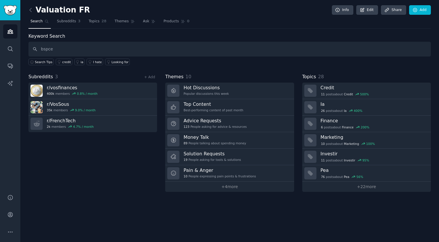
type input "bspce"
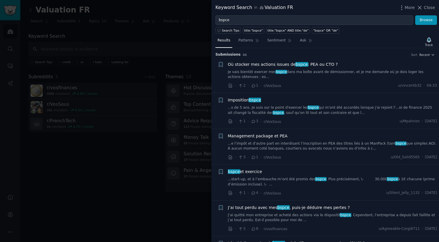
click at [319, 186] on div "bspce et exercice ...start-up, et à l’embauche m’ont été promis des bspce . Plu…" at bounding box center [332, 183] width 209 height 28
click at [326, 177] on link "...start-up, et à l’embauche m’ont été promis des bspce . Plus précisément, \- …" at bounding box center [332, 182] width 209 height 10
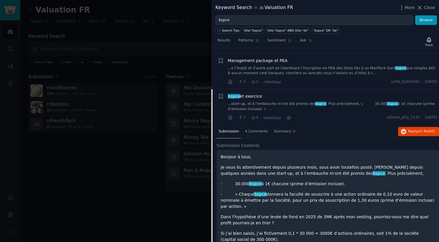
scroll to position [58, 0]
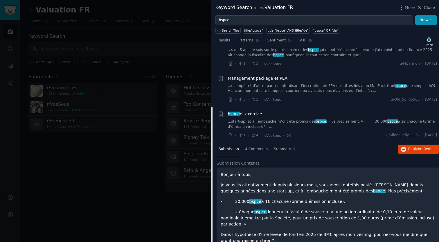
click at [313, 88] on link "...e l’impôt et d’autre part en interdisant l’inscription en PEA des titres lié…" at bounding box center [332, 89] width 209 height 10
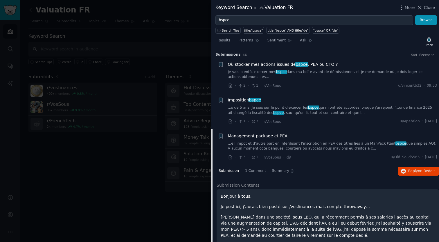
click at [117, 157] on div at bounding box center [219, 121] width 439 height 242
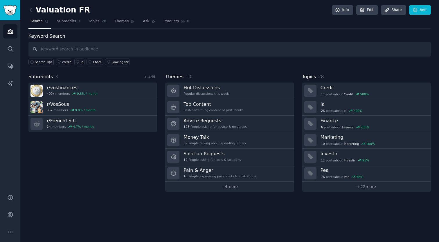
click at [278, 12] on div "Valuation FR Info Edit Share Add" at bounding box center [229, 11] width 402 height 12
click at [29, 14] on link at bounding box center [31, 10] width 7 height 9
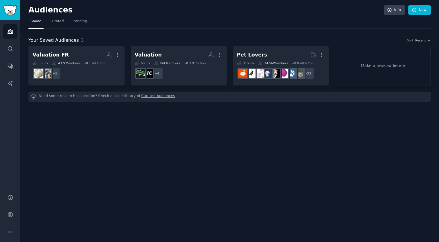
click at [157, 23] on nav "Saved Curated Trending" at bounding box center [229, 23] width 402 height 12
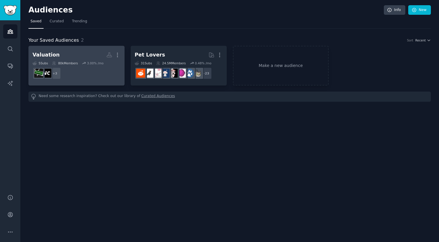
click at [87, 60] on div "Valuation More 5 Sub s 80k Members 3.00 % /mo + 3" at bounding box center [76, 66] width 88 height 32
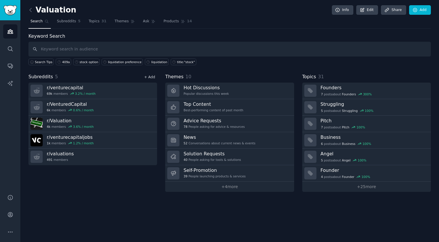
click at [149, 77] on link "+ Add" at bounding box center [149, 77] width 11 height 4
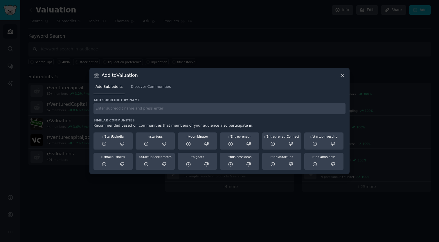
click at [164, 112] on input "text" at bounding box center [219, 108] width 252 height 11
type input "CFO"
click at [146, 86] on span "Discover Communities" at bounding box center [151, 86] width 40 height 5
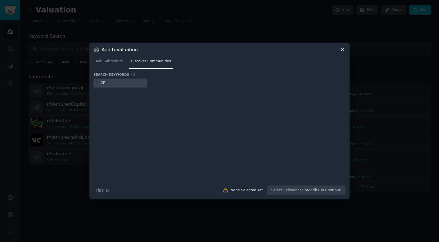
type input "CFO"
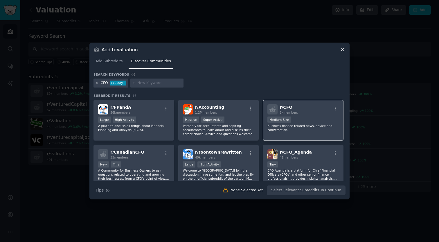
click at [312, 120] on div "Medium Size" at bounding box center [302, 120] width 71 height 7
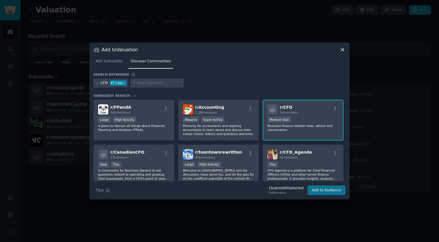
click at [326, 189] on button "Add to Audience" at bounding box center [326, 191] width 38 height 10
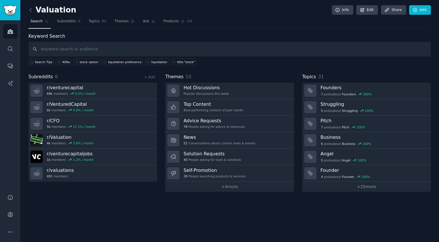
click at [148, 73] on div "Keyword Search Search Tips 409a stock option liquidation preference liquidation…" at bounding box center [229, 112] width 402 height 159
click at [148, 74] on div "+ Add" at bounding box center [149, 77] width 15 height 6
click at [149, 75] on link "+ Add" at bounding box center [149, 77] width 11 height 4
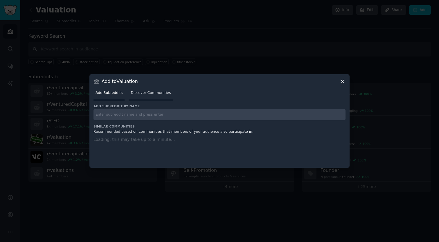
click at [149, 97] on div "Add Subreddits Discover Communities" at bounding box center [219, 94] width 252 height 20
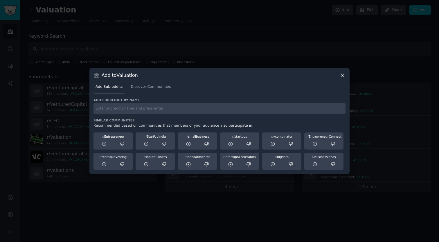
click at [150, 106] on input "text" at bounding box center [219, 108] width 252 height 11
type input "CFO"
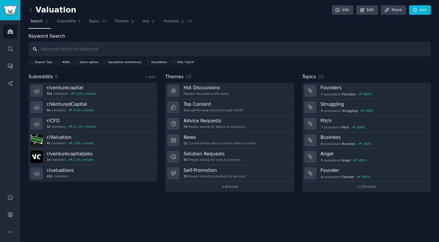
click at [133, 53] on input "text" at bounding box center [229, 49] width 402 height 15
type input "CFO"
click at [149, 77] on link "+ Add" at bounding box center [149, 77] width 11 height 4
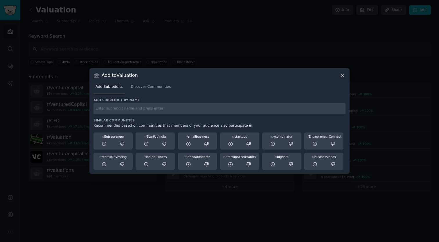
click at [165, 113] on input "text" at bounding box center [219, 108] width 252 height 11
type input "CFO"
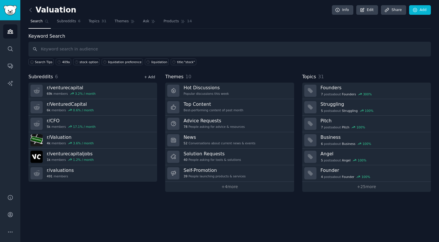
click at [154, 78] on link "+ Add" at bounding box center [149, 77] width 11 height 4
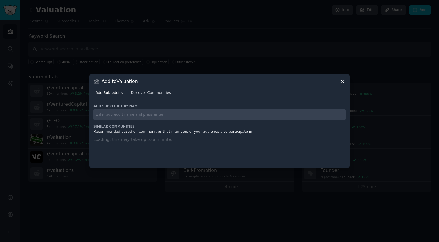
click at [141, 94] on div "Add Subreddits Discover Communities" at bounding box center [219, 94] width 252 height 20
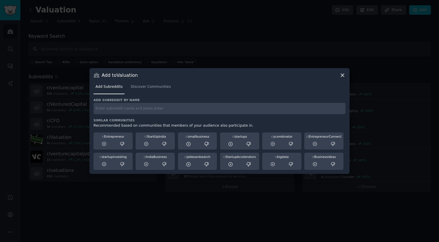
click at [143, 106] on input "text" at bounding box center [219, 108] width 252 height 11
type input "CFO"
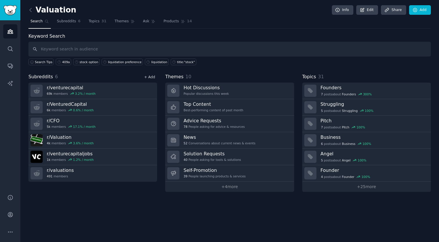
click at [152, 76] on link "+ Add" at bounding box center [149, 77] width 11 height 4
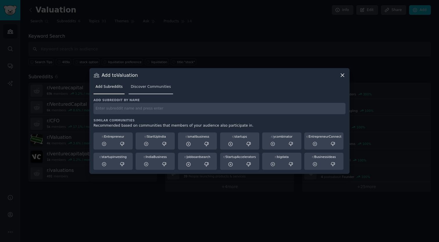
click at [152, 85] on span "Discover Communities" at bounding box center [151, 86] width 40 height 5
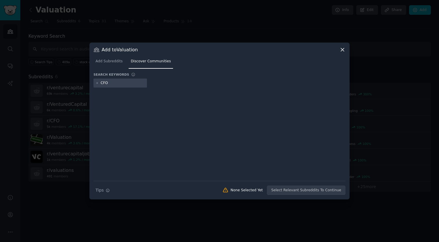
type input "CFO"
click at [189, 80] on div "CFO" at bounding box center [219, 84] width 252 height 11
click at [132, 83] on input "CFO" at bounding box center [123, 83] width 44 height 5
click at [176, 148] on div at bounding box center [219, 130] width 252 height 81
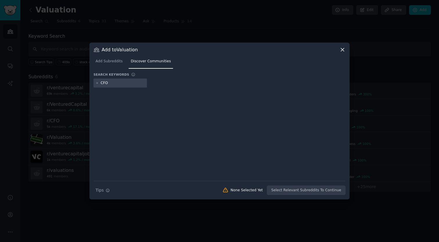
click at [170, 69] on div "Add Subreddits Discover Communities" at bounding box center [219, 63] width 252 height 20
click at [112, 64] on link "Add Subreddits" at bounding box center [108, 63] width 31 height 12
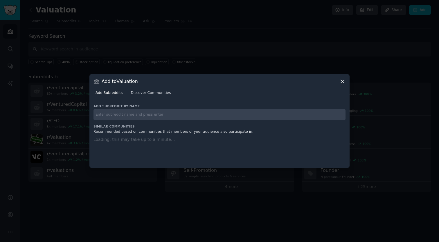
click at [160, 93] on span "Discover Communities" at bounding box center [151, 93] width 40 height 5
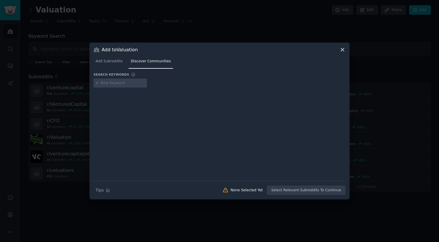
click at [119, 81] on input "text" at bounding box center [123, 83] width 44 height 5
type input "jjj"
click at [104, 81] on div "jjj" at bounding box center [108, 83] width 30 height 9
click at [97, 82] on icon at bounding box center [96, 83] width 3 height 3
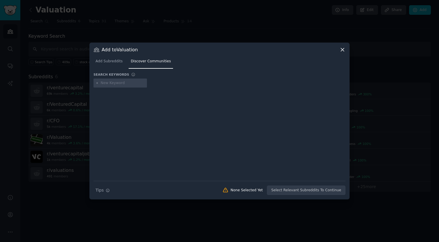
click at [111, 81] on input "text" at bounding box center [123, 83] width 44 height 5
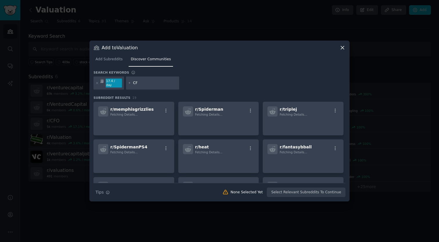
type input "CFO"
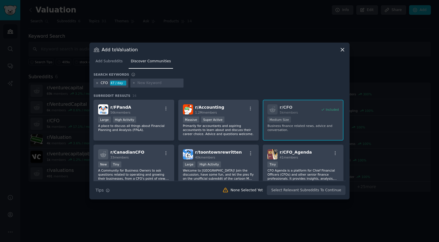
click at [97, 84] on icon at bounding box center [96, 82] width 1 height 1
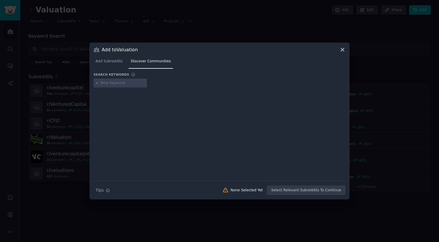
click at [104, 84] on input "text" at bounding box center [123, 83] width 44 height 5
type input "CFO"
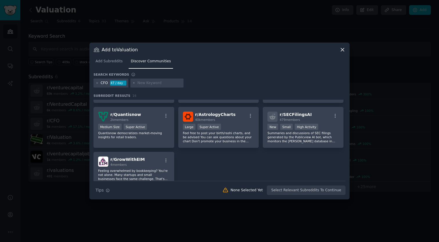
scroll to position [176, 0]
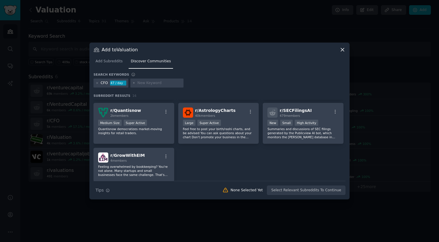
click at [344, 48] on icon at bounding box center [342, 50] width 6 height 6
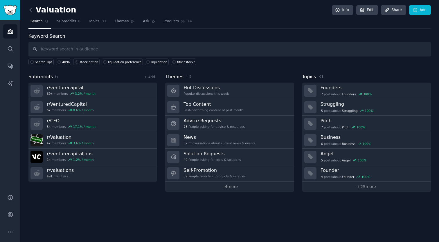
click at [31, 11] on icon at bounding box center [31, 10] width 6 height 6
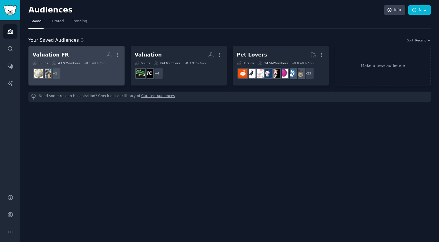
click at [97, 74] on dd "+ 1" at bounding box center [76, 73] width 88 height 16
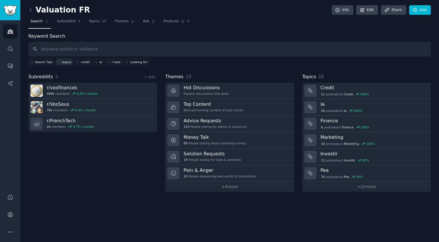
click at [64, 63] on div "bspce" at bounding box center [66, 62] width 9 height 4
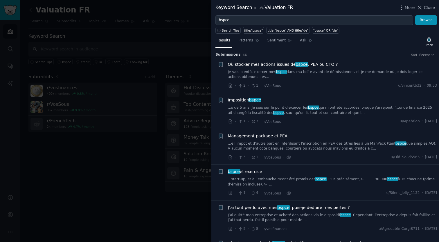
click at [84, 95] on div at bounding box center [219, 121] width 439 height 242
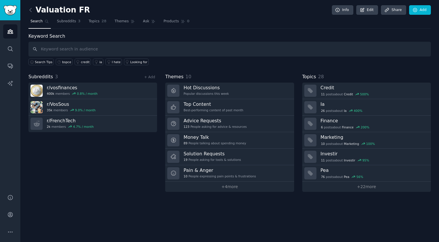
click at [248, 22] on nav "Search Subreddits 3 Topics 28 Themes Ask Products 0" at bounding box center [229, 23] width 402 height 12
click at [32, 11] on icon at bounding box center [31, 10] width 6 height 6
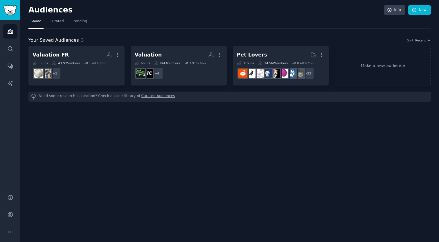
click at [132, 182] on div "Audiences Info New Saved Curated Trending Your Saved Audiences 3 Sort Recent Va…" at bounding box center [229, 121] width 418 height 242
